Goal: Communication & Community: Connect with others

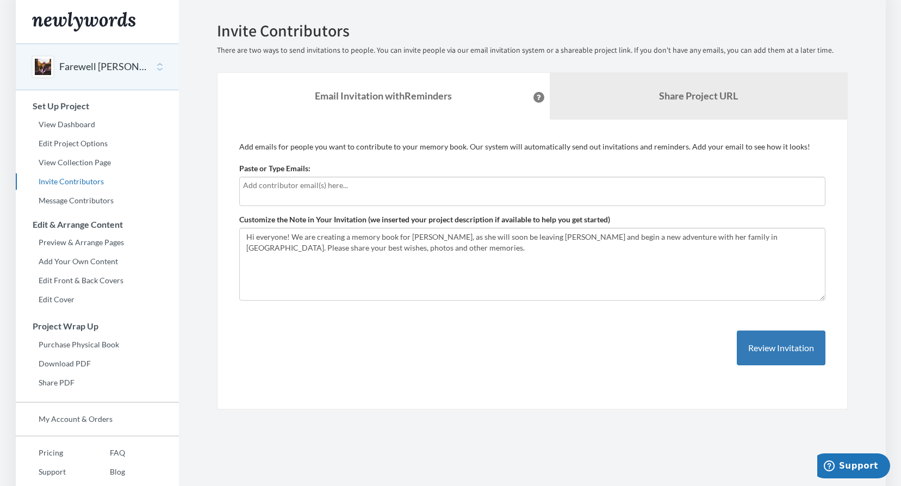
click at [252, 187] on input "text" at bounding box center [532, 185] width 578 height 12
click at [516, 347] on div "Add emails for people you want to contribute to your memory book. Our system wi…" at bounding box center [532, 264] width 586 height 246
click at [247, 184] on input "text" at bounding box center [532, 185] width 578 height 12
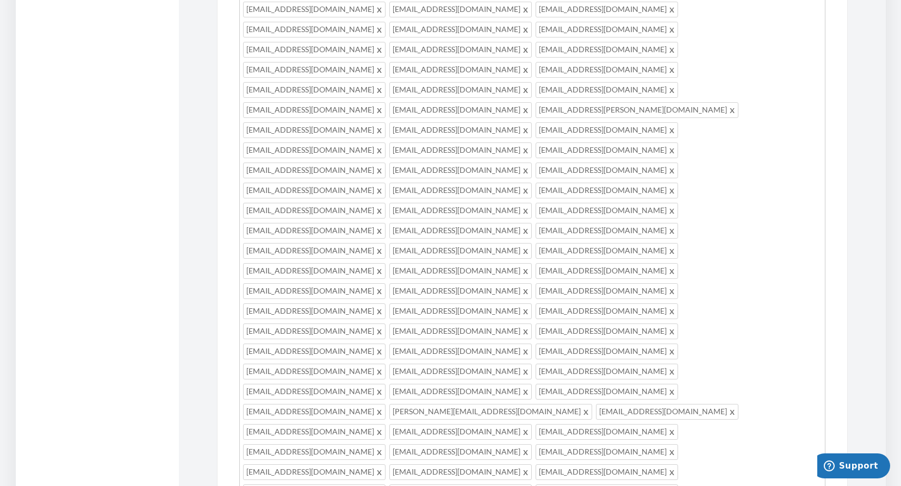
scroll to position [1553, 0]
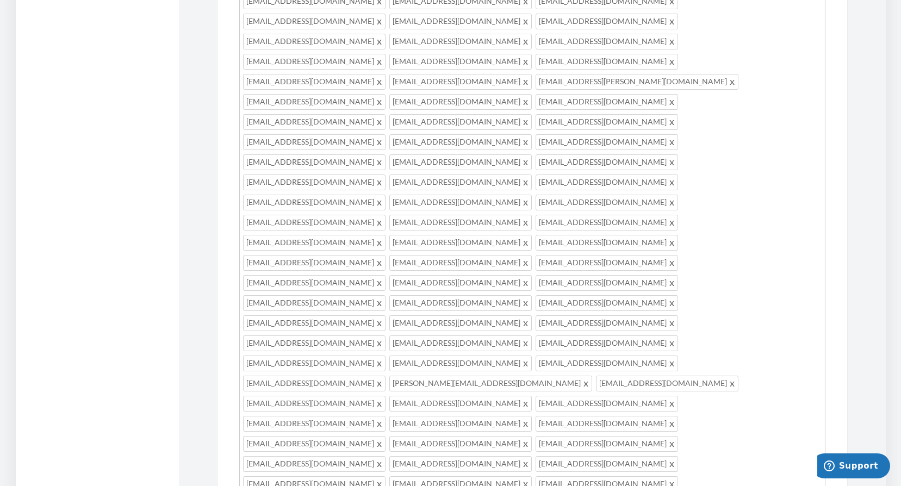
type input "[EMAIL_ADDRESS][DOMAIN_NAME]"
type input "[PERSON_NAME][EMAIL_ADDRESS][PERSON_NAME][DOMAIN_NAME]"
type input "[EMAIL_ADDRESS][DOMAIN_NAME]"
type input "[EMAIL_ADDRESS][PERSON_NAME][DOMAIN_NAME]"
type input "[EMAIL_ADDRESS][DOMAIN_NAME]"
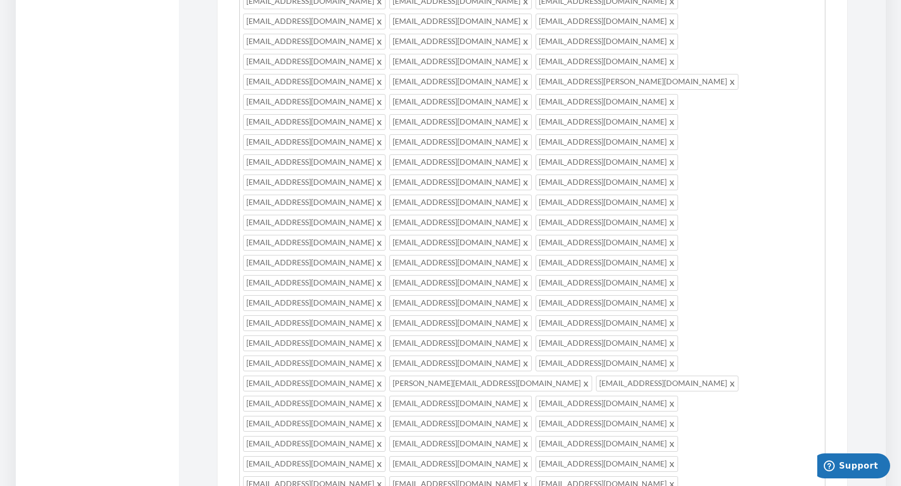
type input "[PERSON_NAME][EMAIL_ADDRESS][DOMAIN_NAME]"
type input "[PERSON_NAME][EMAIL_ADDRESS][PERSON_NAME][DOMAIN_NAME]"
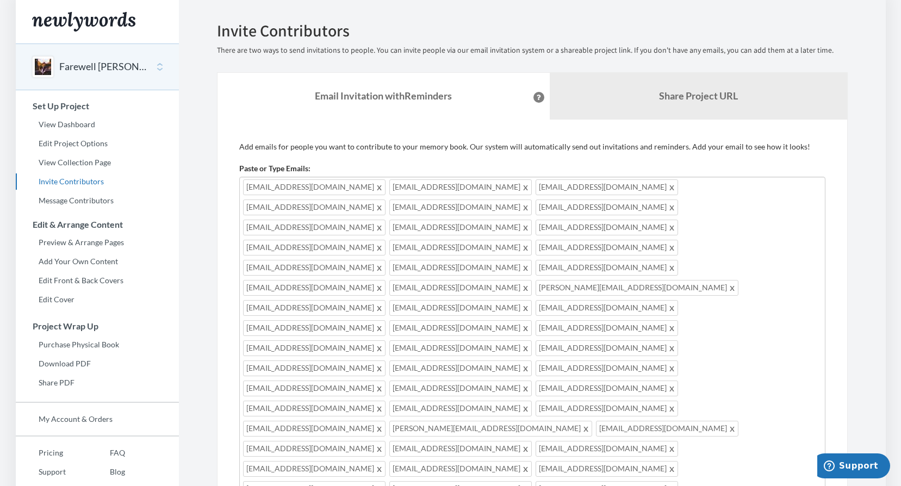
scroll to position [54, 0]
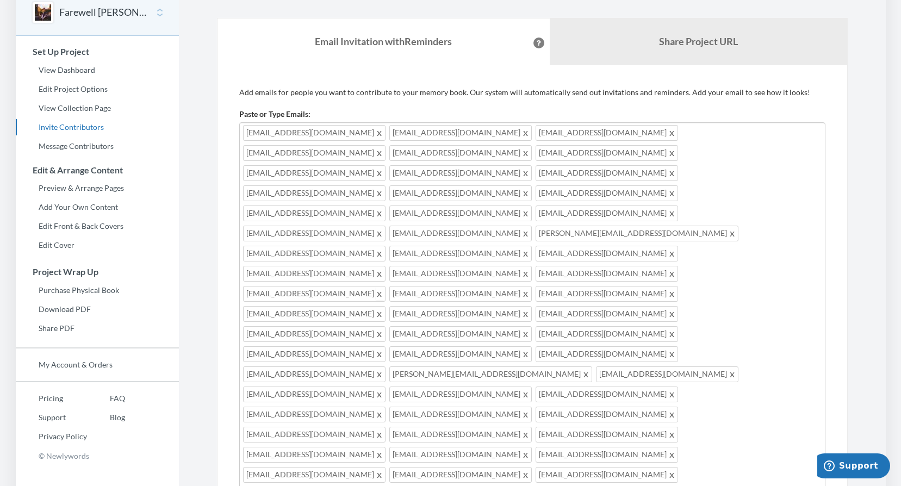
click at [376, 287] on span at bounding box center [380, 293] width 8 height 13
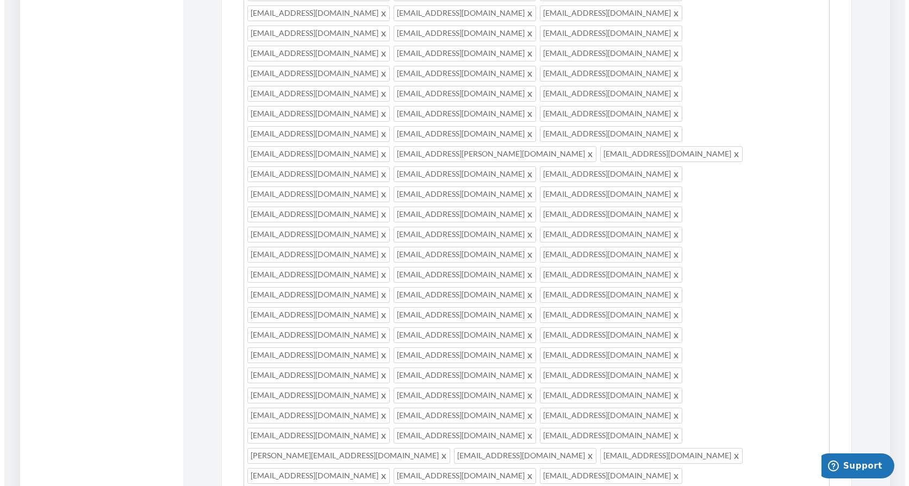
scroll to position [1579, 0]
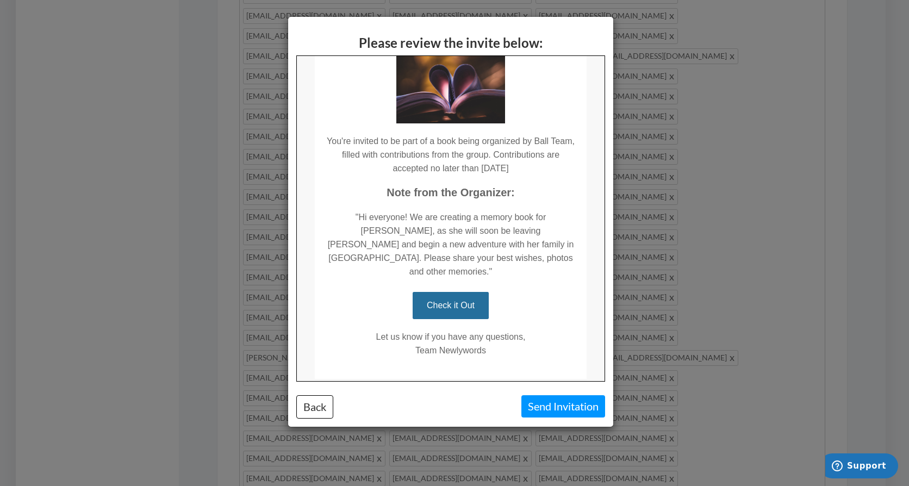
scroll to position [129, 0]
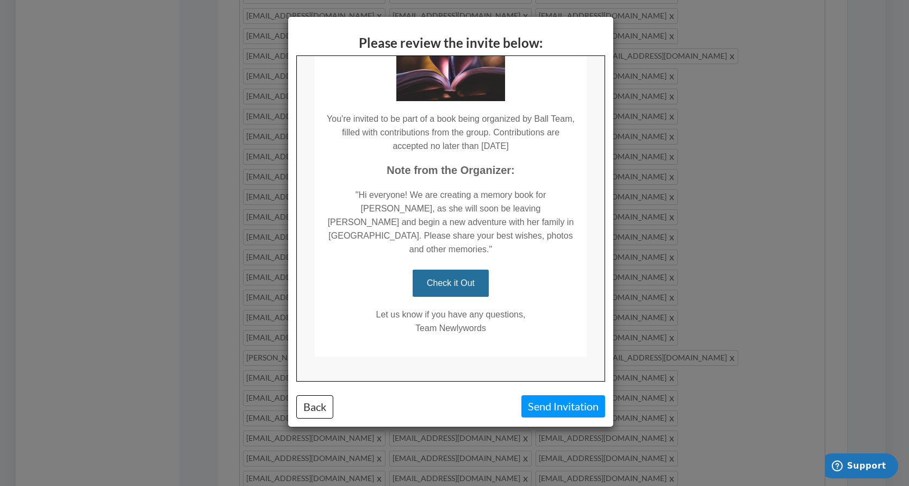
drag, startPoint x: 598, startPoint y: 274, endPoint x: 901, endPoint y: 428, distance: 339.6
click at [587, 404] on button "Send Invitation" at bounding box center [563, 406] width 84 height 22
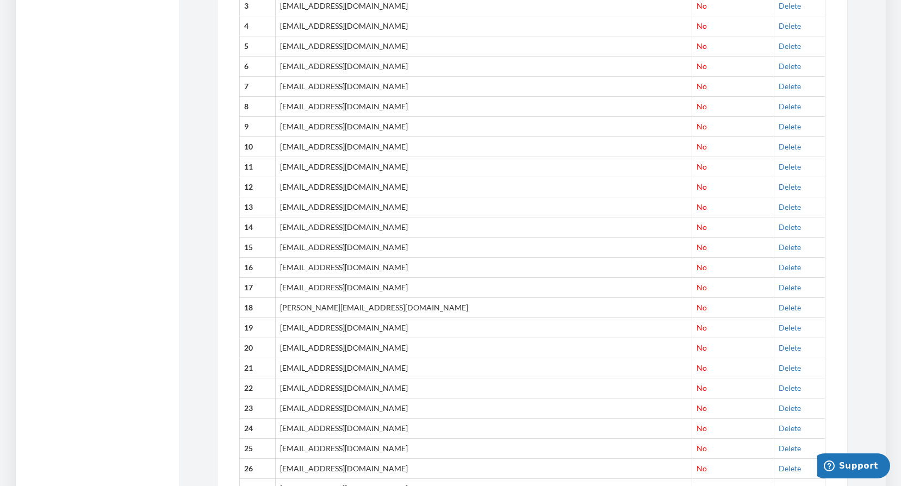
scroll to position [543, 0]
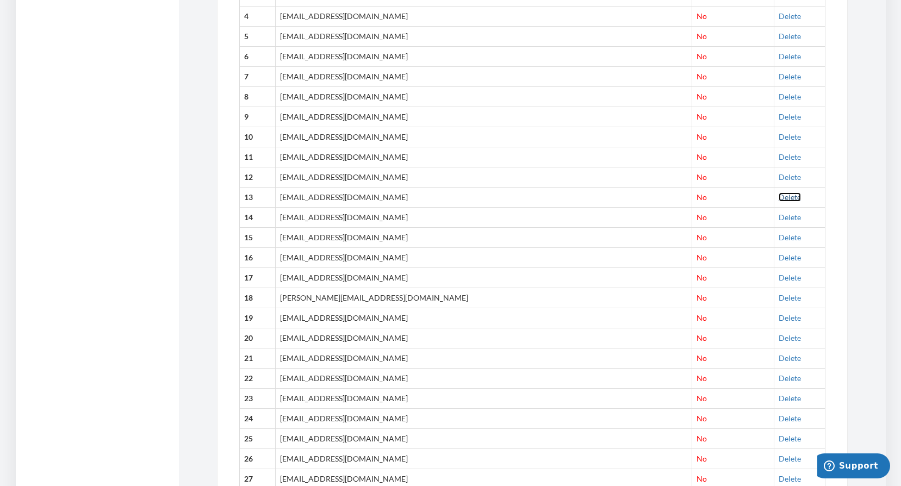
click at [778, 199] on link "Delete" at bounding box center [789, 196] width 22 height 9
click at [778, 318] on link "Delete" at bounding box center [789, 315] width 22 height 9
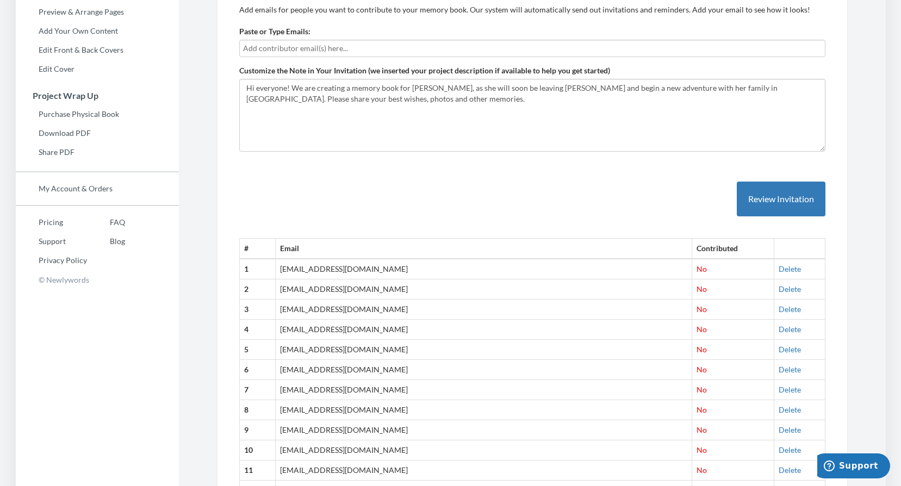
scroll to position [0, 0]
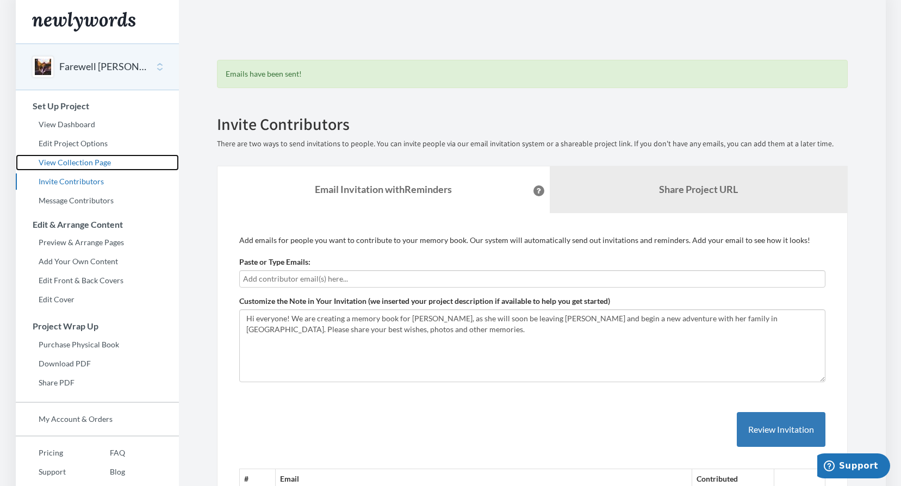
click at [92, 162] on link "View Collection Page" at bounding box center [97, 162] width 163 height 16
